Goal: Find contact information: Find contact information

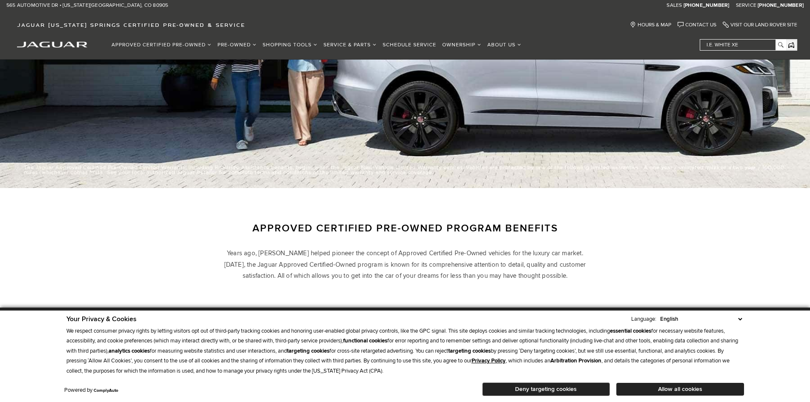
scroll to position [341, 0]
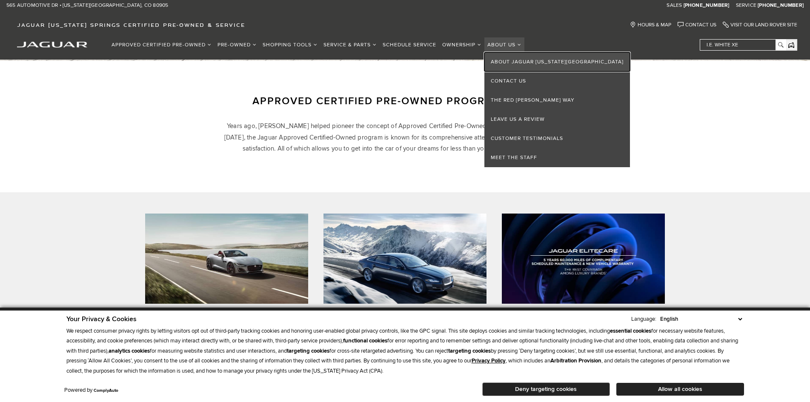
click at [521, 63] on link "About Jaguar [US_STATE][GEOGRAPHIC_DATA]" at bounding box center [557, 61] width 146 height 19
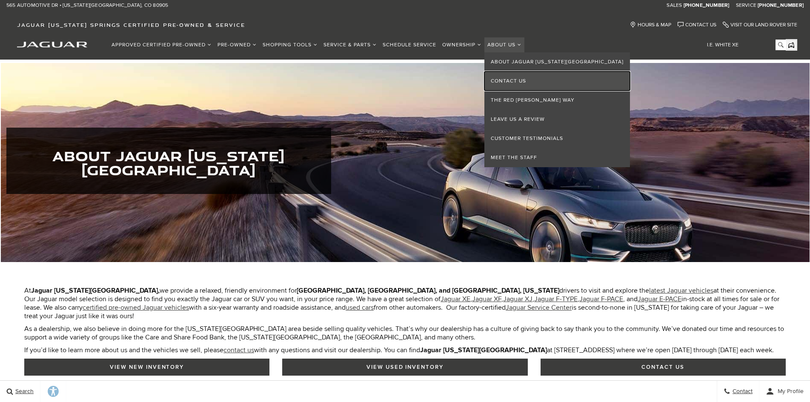
click at [514, 80] on link "Contact Us" at bounding box center [557, 81] width 146 height 19
